Goal: Task Accomplishment & Management: Manage account settings

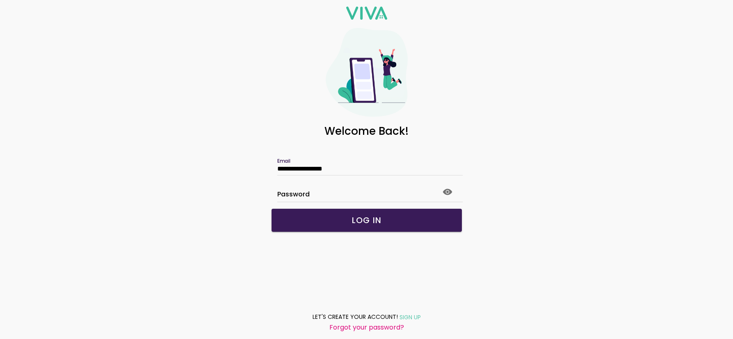
type input "**********"
click button "submit" at bounding box center [0, 0] width 0 height 0
click at [452, 188] on icon at bounding box center [448, 192] width 10 height 10
click at [373, 213] on button "LOG IN" at bounding box center [367, 219] width 190 height 23
click at [0, 0] on slot "Forgot your password?" at bounding box center [0, 0] width 0 height 0
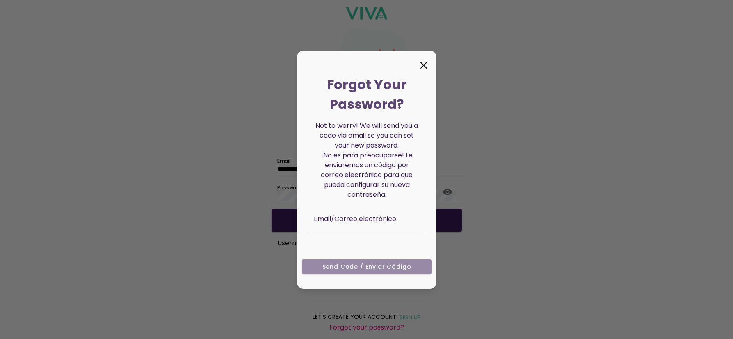
click at [364, 227] on input "text" at bounding box center [375, 224] width 123 height 14
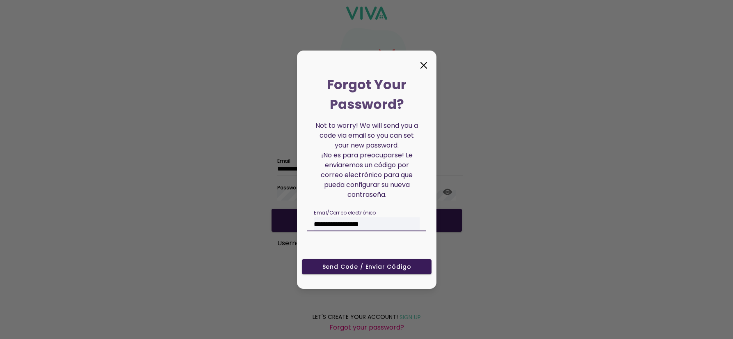
type input "**********"
drag, startPoint x: 337, startPoint y: 258, endPoint x: 349, endPoint y: 268, distance: 15.7
click at [342, 262] on ion-col "Send Code / Enviar código" at bounding box center [366, 268] width 135 height 27
click at [0, 0] on slot "Send Code / Enviar código" at bounding box center [0, 0] width 0 height 0
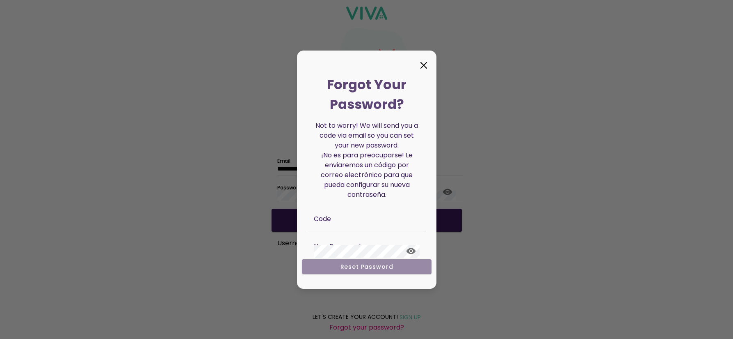
click at [343, 222] on input "text" at bounding box center [375, 224] width 123 height 14
